Goal: Information Seeking & Learning: Learn about a topic

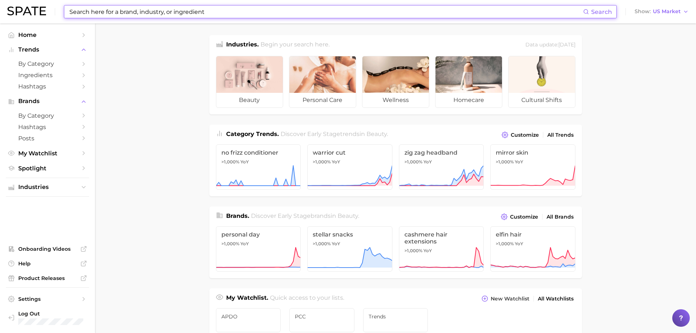
click at [208, 13] on input at bounding box center [326, 11] width 515 height 12
click at [26, 51] on span "Trends" at bounding box center [47, 49] width 58 height 7
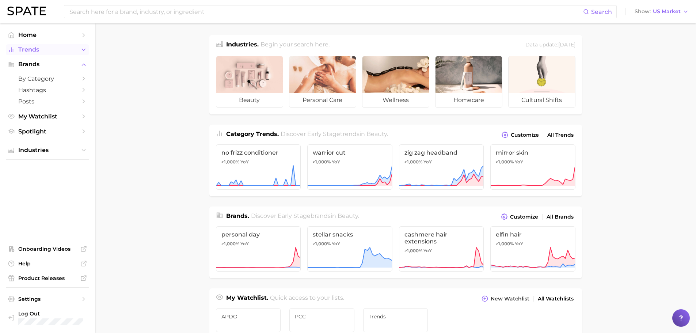
click at [26, 51] on span "Trends" at bounding box center [47, 49] width 58 height 7
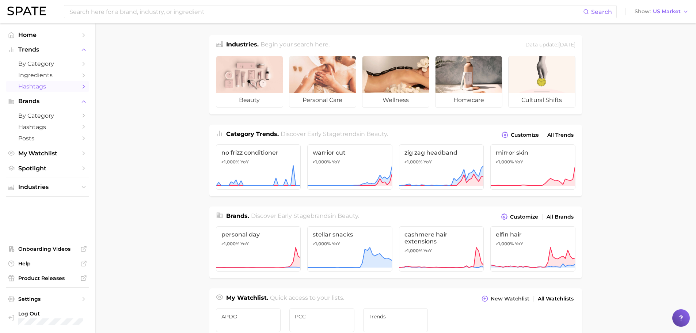
click at [32, 87] on span "Hashtags" at bounding box center [47, 86] width 58 height 7
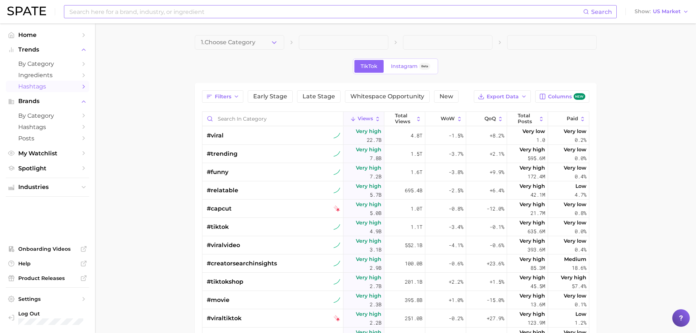
click at [121, 15] on input at bounding box center [326, 11] width 515 height 12
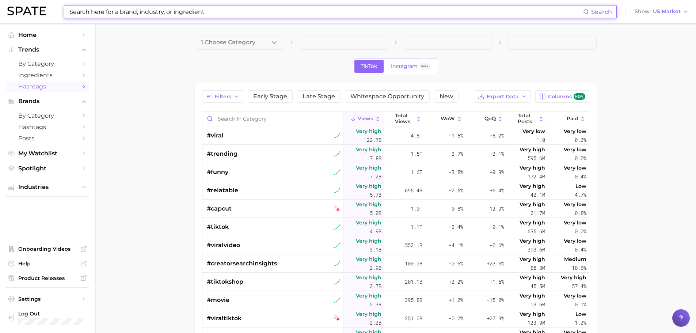
click at [140, 10] on input at bounding box center [326, 11] width 515 height 12
click at [142, 16] on input at bounding box center [326, 11] width 515 height 12
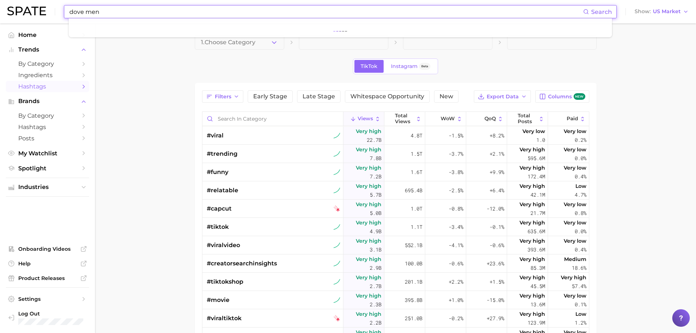
drag, startPoint x: 118, startPoint y: 13, endPoint x: 52, endPoint y: 12, distance: 66.2
click at [52, 12] on div "dove men Search Show US Market" at bounding box center [348, 11] width 682 height 23
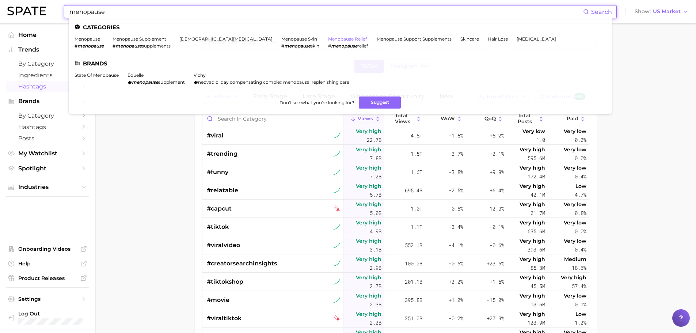
type input "menopause"
click at [328, 38] on link "menopause relief" at bounding box center [347, 38] width 39 height 5
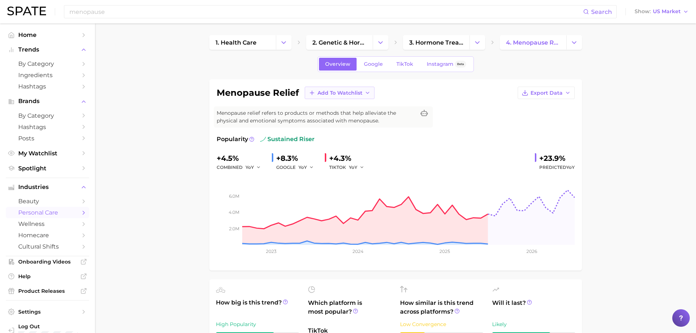
click at [331, 91] on span "Add to Watchlist" at bounding box center [340, 93] width 45 height 6
click at [325, 117] on span "Trends" at bounding box center [326, 120] width 18 height 6
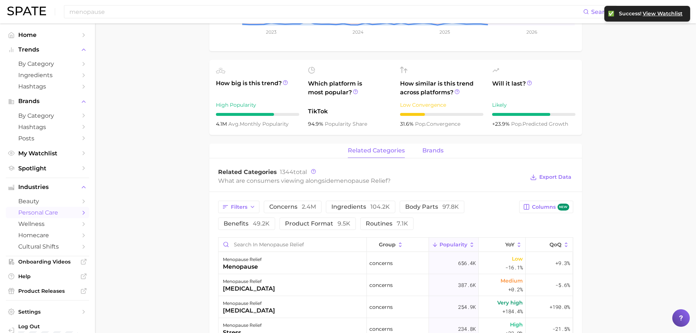
scroll to position [219, 0]
click at [434, 151] on span "brands" at bounding box center [433, 151] width 21 height 7
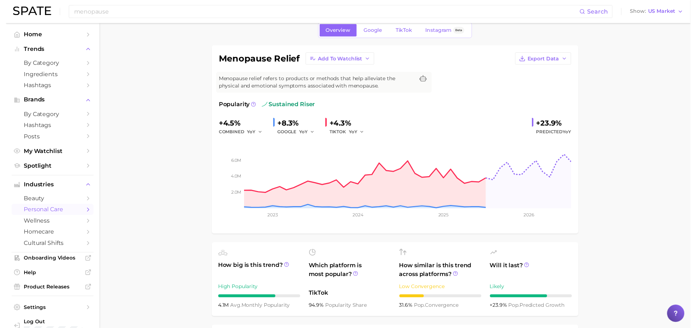
scroll to position [0, 0]
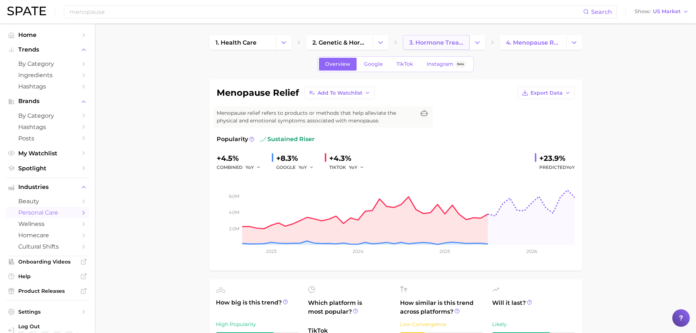
click at [453, 44] on span "3. hormone treatments" at bounding box center [436, 42] width 54 height 7
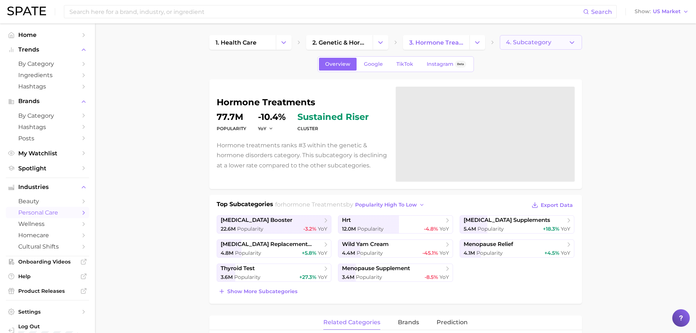
click at [548, 39] on span "4. Subcategory" at bounding box center [528, 42] width 45 height 7
click at [38, 115] on span "by Category" at bounding box center [47, 115] width 58 height 7
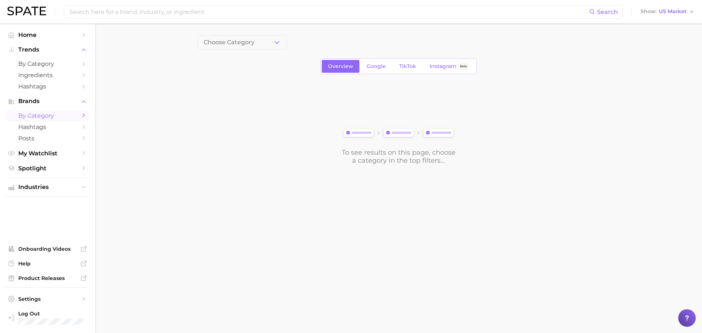
click at [38, 116] on span "by Category" at bounding box center [47, 115] width 58 height 7
click at [34, 101] on span "Brands" at bounding box center [47, 101] width 58 height 7
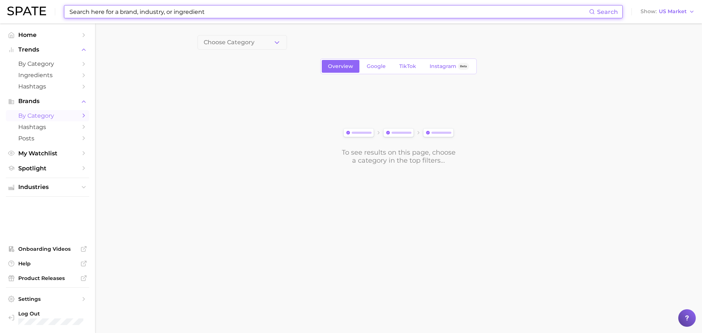
click at [122, 11] on input at bounding box center [329, 11] width 520 height 12
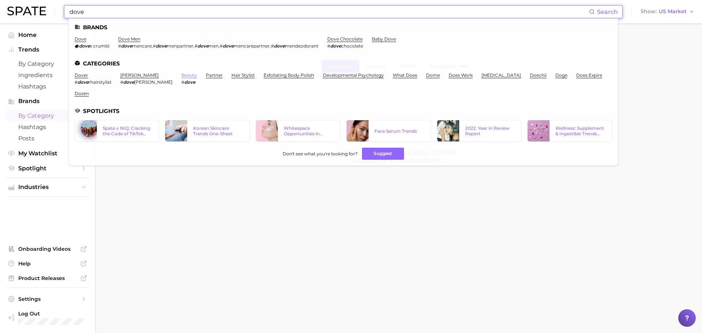
type input "dove"
click at [181, 77] on link "beauty" at bounding box center [189, 74] width 16 height 5
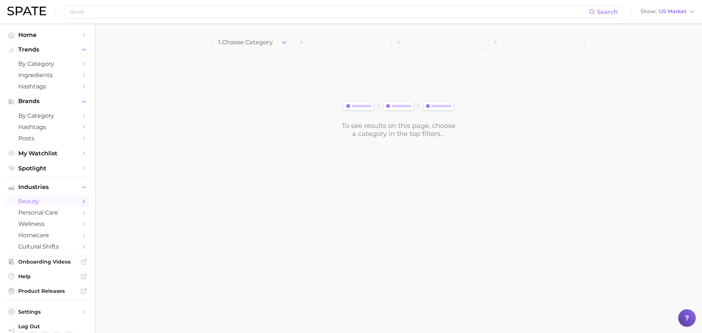
click at [255, 44] on span "1. Choose Category" at bounding box center [245, 42] width 54 height 7
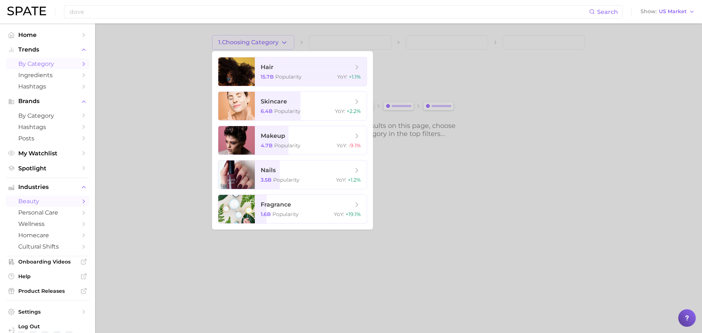
click at [39, 64] on span "by Category" at bounding box center [47, 63] width 58 height 7
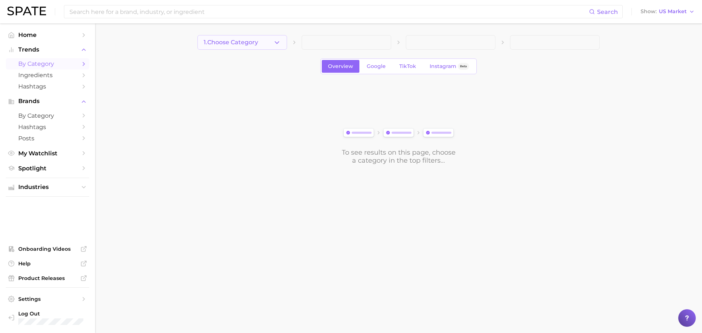
click at [251, 41] on span "1. Choose Category" at bounding box center [231, 42] width 54 height 7
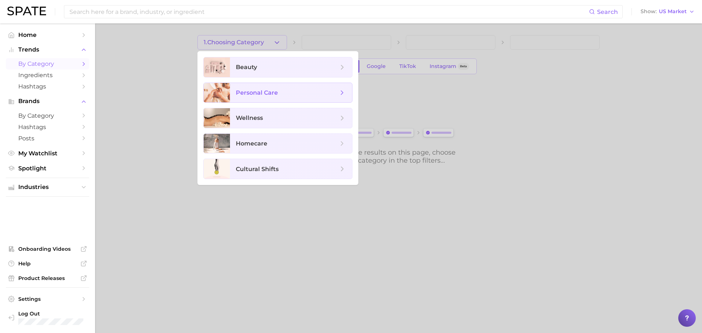
click at [257, 91] on span "personal care" at bounding box center [257, 92] width 42 height 7
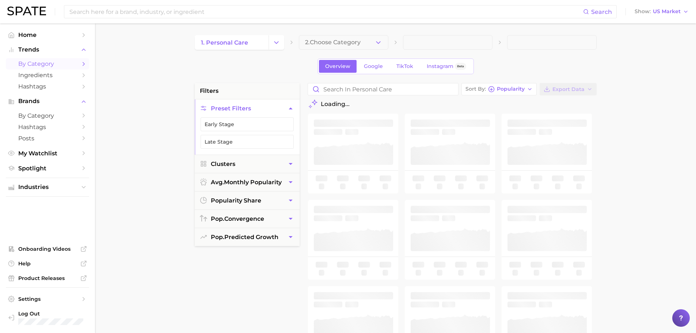
click at [321, 41] on span "2. Choose Category" at bounding box center [333, 42] width 56 height 7
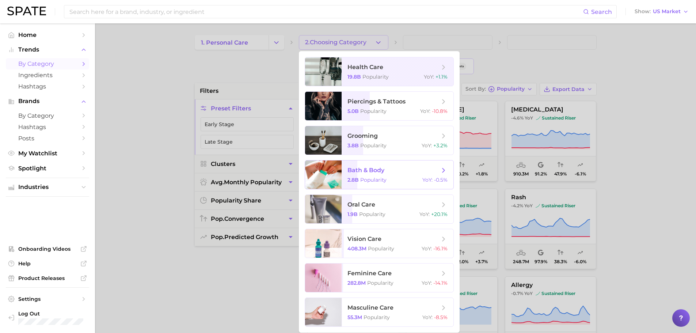
click at [375, 176] on span "bath & body 2.8b Popularity YoY : -0.5%" at bounding box center [398, 174] width 112 height 29
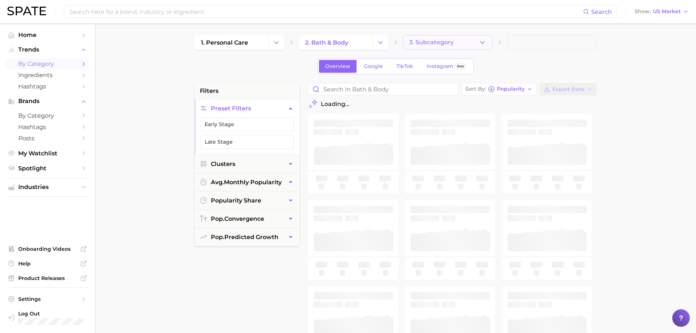
click at [434, 41] on span "3. Subcategory" at bounding box center [431, 42] width 45 height 7
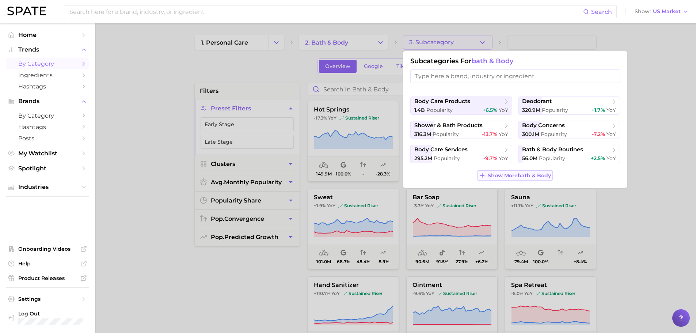
click at [521, 175] on span "Show More bath & body" at bounding box center [519, 176] width 63 height 6
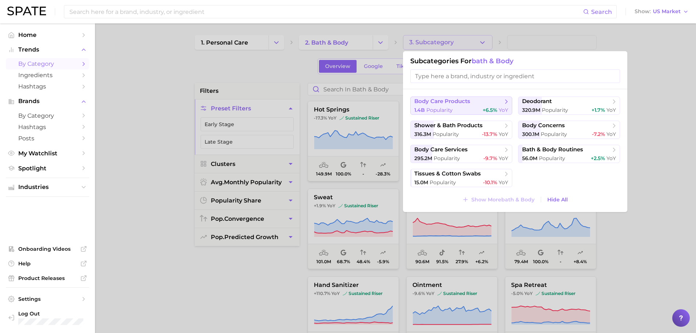
click at [444, 105] on span "body care products" at bounding box center [459, 101] width 89 height 7
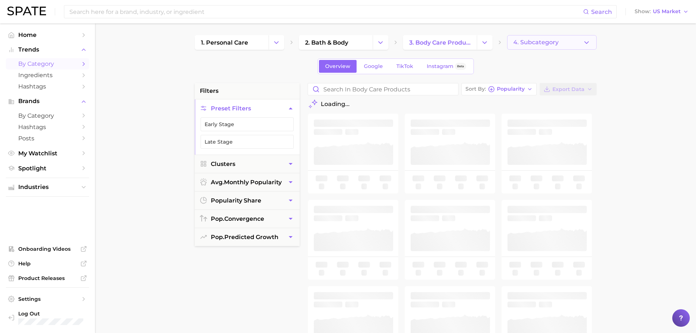
click at [551, 44] on span "4. Subcategory" at bounding box center [536, 42] width 45 height 7
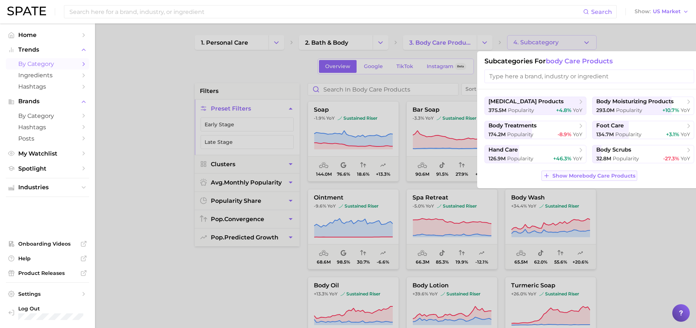
click at [571, 174] on span "Show More body care products" at bounding box center [594, 176] width 83 height 6
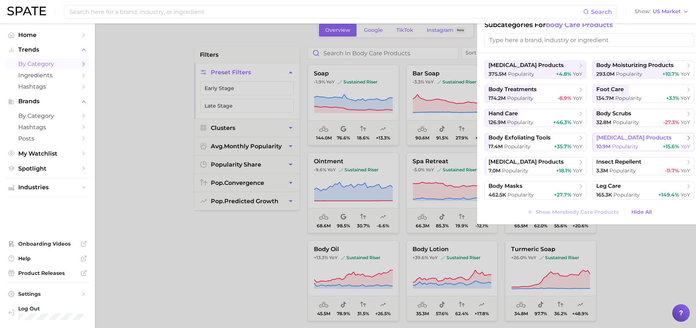
scroll to position [37, 0]
click at [651, 264] on div at bounding box center [348, 164] width 696 height 328
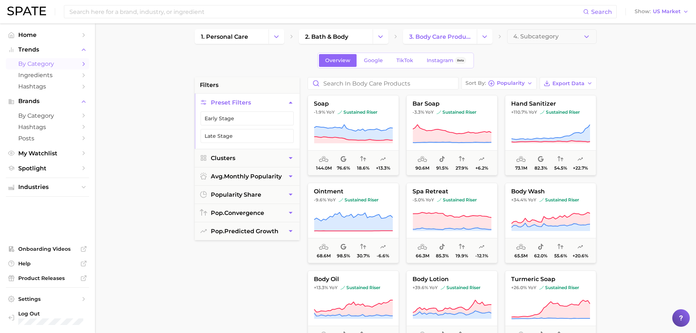
scroll to position [0, 0]
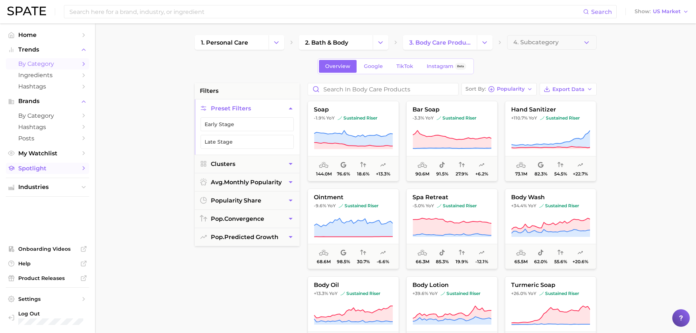
click at [41, 171] on span "Spotlight" at bounding box center [47, 168] width 58 height 7
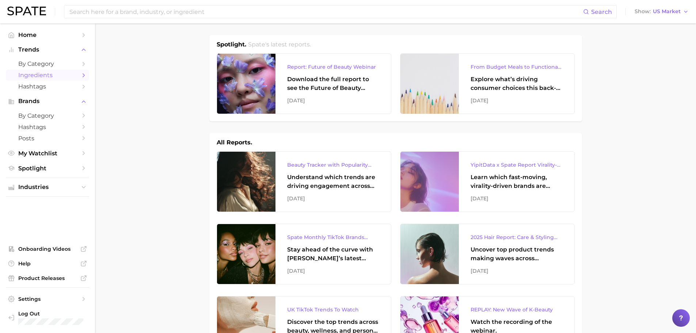
click at [41, 75] on span "Ingredients" at bounding box center [47, 75] width 58 height 7
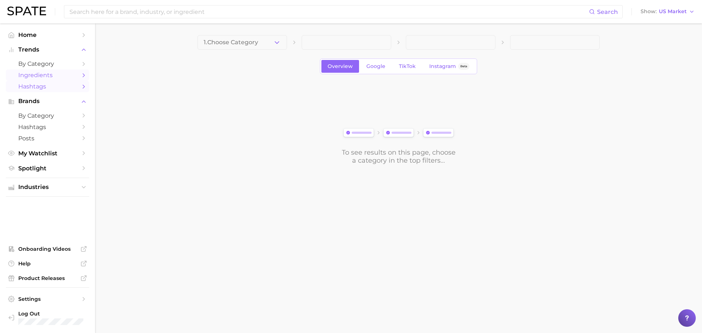
click at [37, 86] on span "Hashtags" at bounding box center [47, 86] width 58 height 7
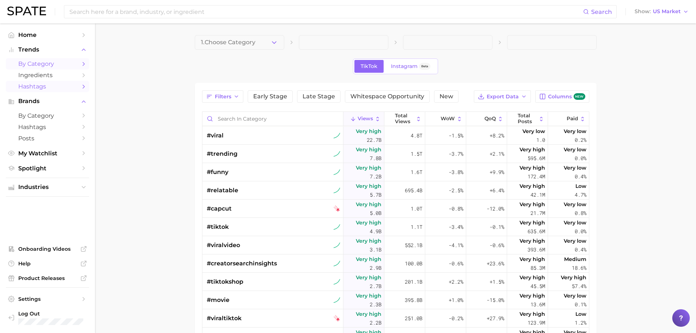
click at [43, 63] on span "by Category" at bounding box center [47, 63] width 58 height 7
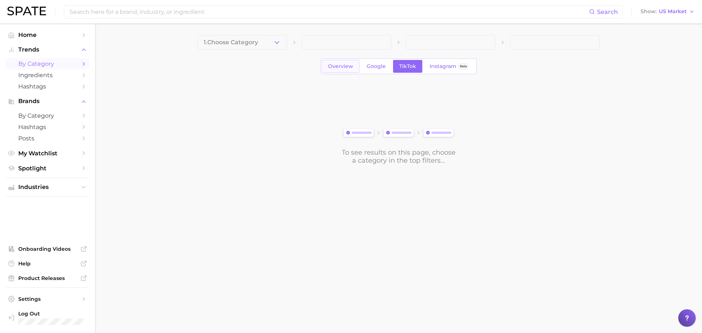
click at [347, 69] on span "Overview" at bounding box center [340, 66] width 25 height 6
click at [39, 119] on link "by Category" at bounding box center [47, 115] width 83 height 11
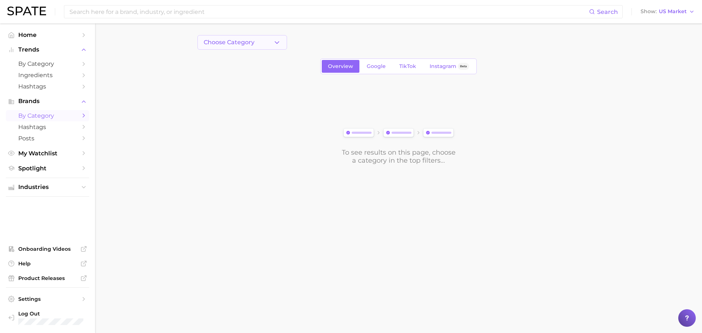
click at [234, 42] on span "Choose Category" at bounding box center [229, 42] width 51 height 7
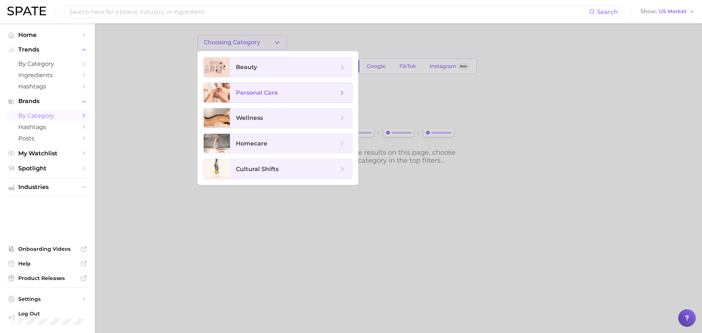
click at [253, 91] on span "personal care" at bounding box center [257, 92] width 42 height 7
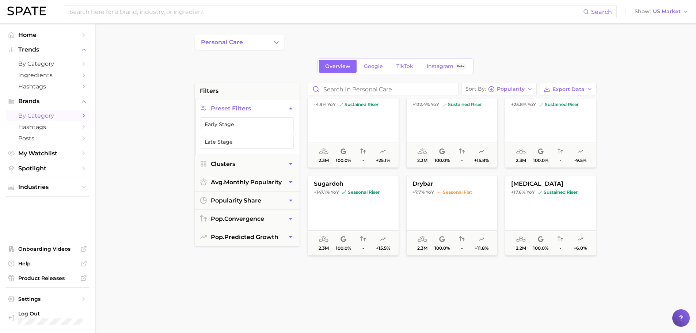
scroll to position [15430, 0]
